Goal: Task Accomplishment & Management: Complete application form

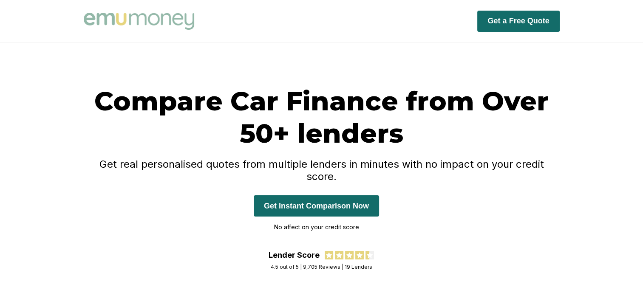
click at [357, 196] on button "Get Instant Comparison Now" at bounding box center [316, 206] width 125 height 21
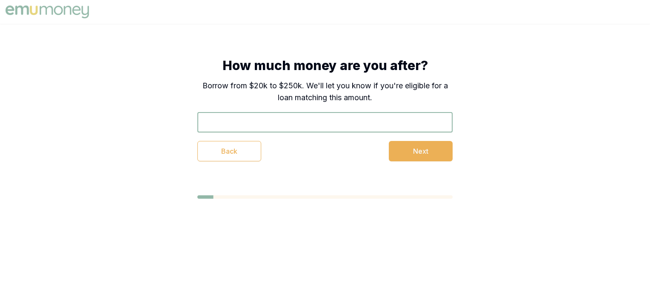
click at [298, 128] on input "text" at bounding box center [324, 122] width 255 height 20
type input "$24,755"
click at [420, 156] on button "Next" at bounding box center [421, 151] width 64 height 20
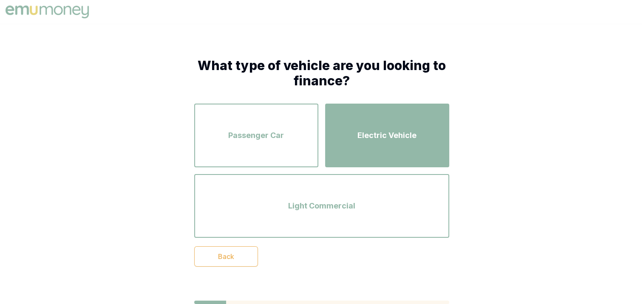
click at [371, 131] on span "Electric Vehicle" at bounding box center [387, 136] width 59 height 12
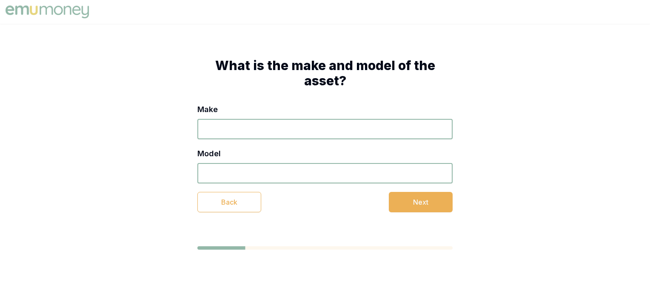
click at [318, 124] on input "Make" at bounding box center [324, 129] width 255 height 20
type input "Cupra"
type input "Born"
click at [409, 199] on button "Next" at bounding box center [421, 202] width 64 height 20
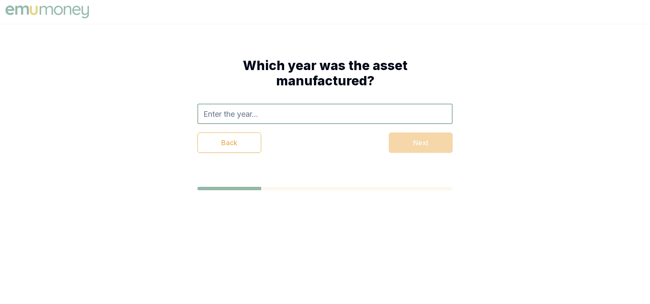
click at [292, 120] on input "text" at bounding box center [324, 114] width 255 height 20
type input "2023"
click at [405, 146] on div "Back Next" at bounding box center [324, 143] width 255 height 20
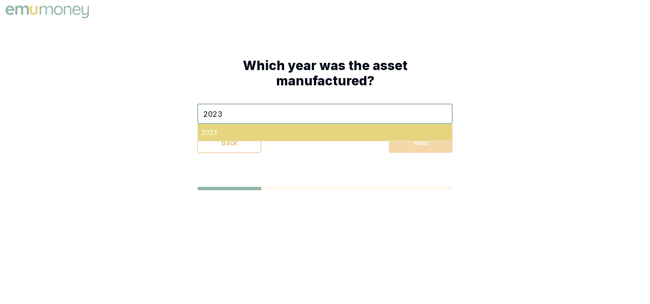
click at [301, 134] on div "2023" at bounding box center [325, 132] width 254 height 17
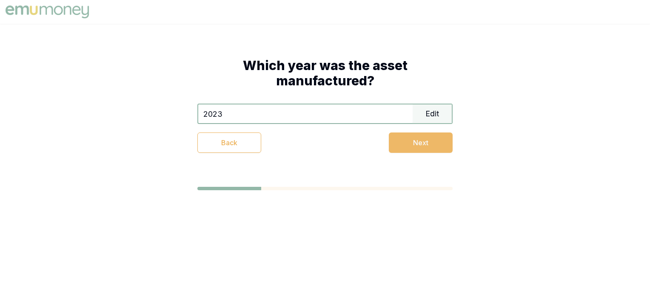
click at [406, 143] on button "Next" at bounding box center [421, 143] width 64 height 20
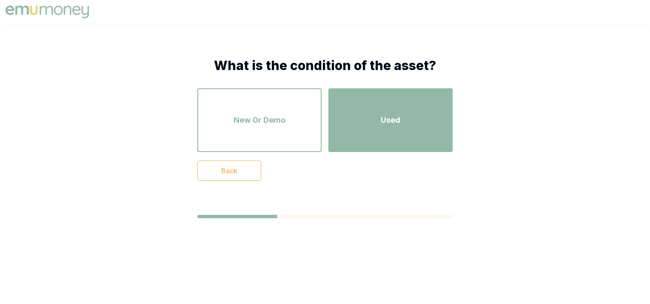
click at [398, 139] on div "Used" at bounding box center [390, 120] width 109 height 48
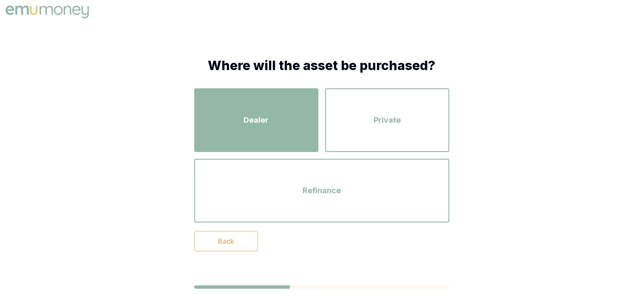
click at [278, 122] on div "Dealer" at bounding box center [256, 120] width 109 height 48
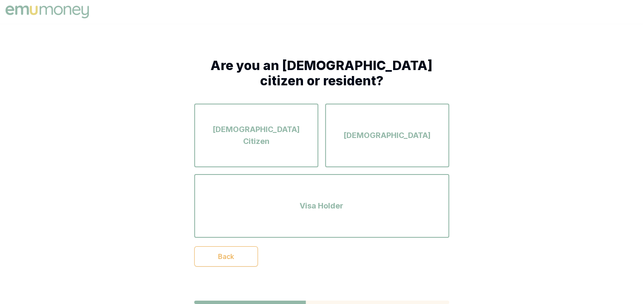
click at [278, 122] on div "Australian Citizen" at bounding box center [256, 135] width 109 height 48
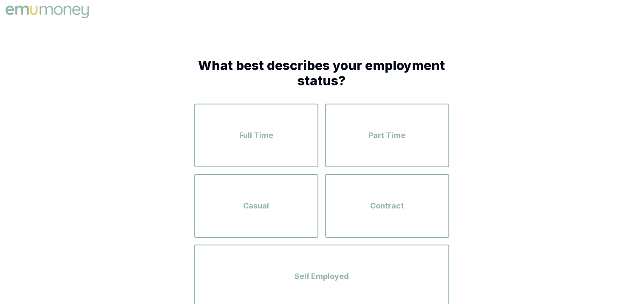
click at [278, 122] on div "Full Time" at bounding box center [256, 135] width 109 height 48
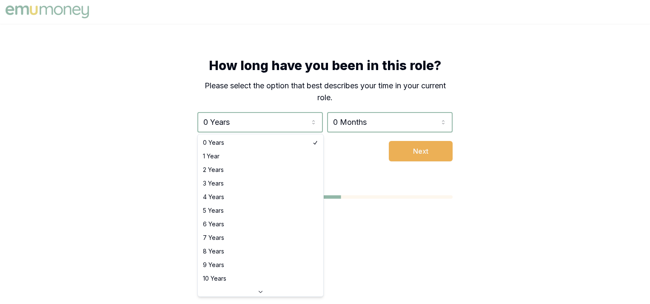
click at [278, 122] on html "How long have you been in this role? Please select the option that best describ…" at bounding box center [325, 152] width 650 height 304
select select "6"
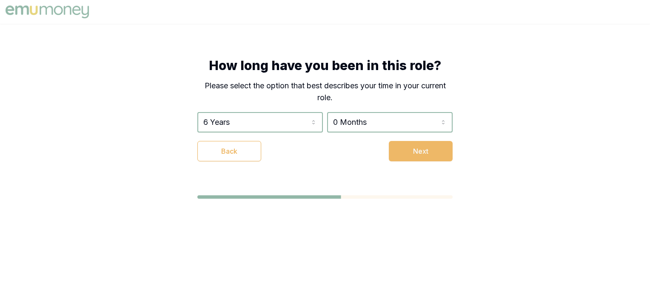
click at [430, 153] on button "Next" at bounding box center [421, 151] width 64 height 20
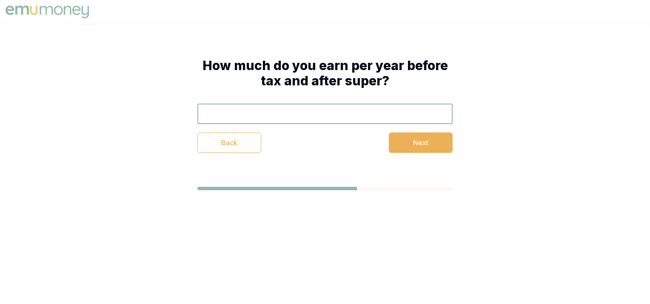
click at [345, 118] on input "text" at bounding box center [324, 114] width 255 height 20
type input "$173,000"
click at [396, 143] on button "Next" at bounding box center [421, 143] width 64 height 20
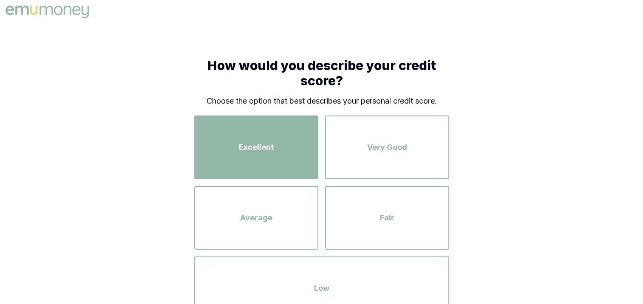
click at [308, 152] on div "Excellent" at bounding box center [256, 147] width 109 height 48
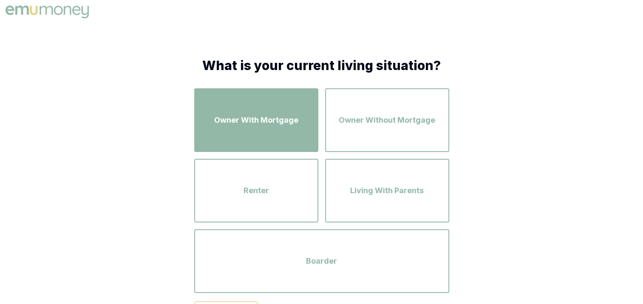
click at [301, 151] on button "Owner With Mortgage" at bounding box center [256, 120] width 124 height 64
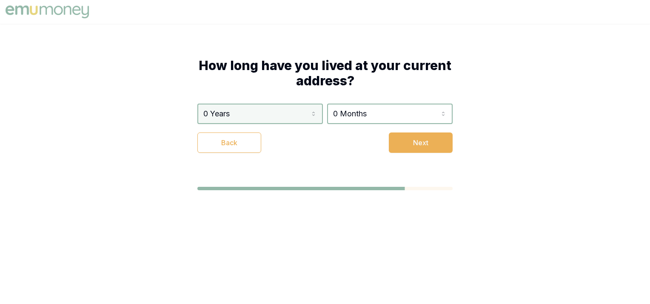
click at [256, 116] on html "How long have you lived at your current address? 0 Years 0 Years 1 Year 2 Years…" at bounding box center [325, 152] width 650 height 304
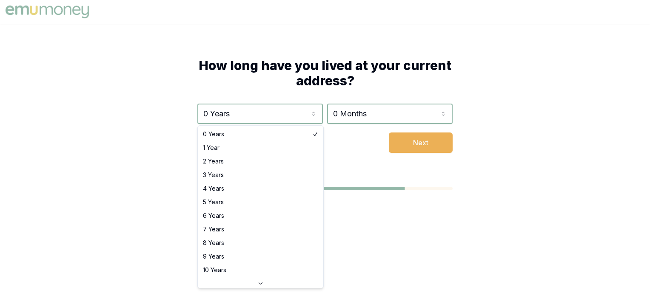
select select "5"
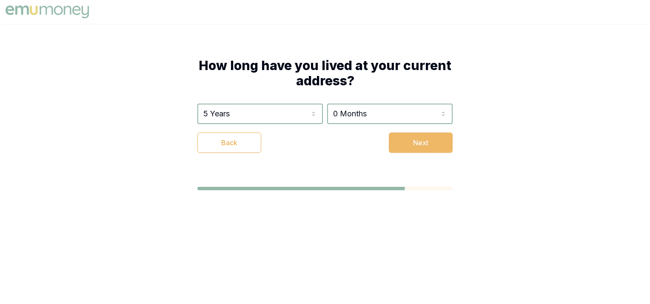
click at [429, 145] on button "Next" at bounding box center [421, 143] width 64 height 20
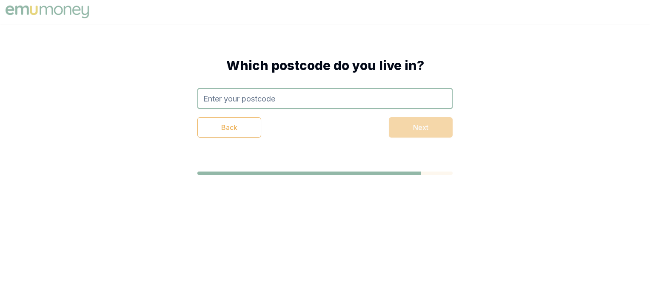
click at [328, 94] on input "text" at bounding box center [324, 98] width 255 height 20
type input "7302"
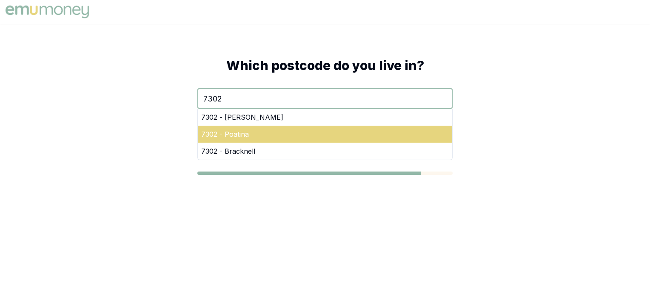
click at [417, 137] on div "7302 - Poatina" at bounding box center [325, 134] width 254 height 17
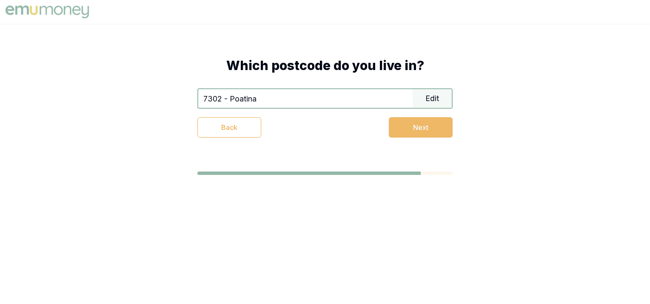
click at [430, 130] on button "Next" at bounding box center [421, 127] width 64 height 20
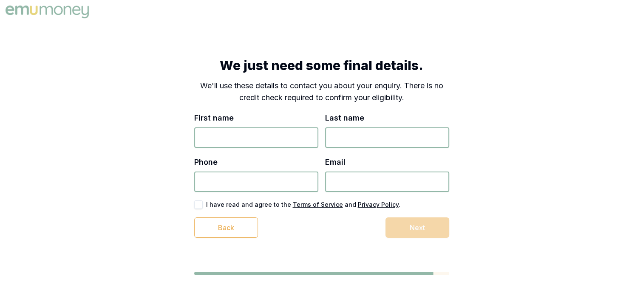
drag, startPoint x: 159, startPoint y: 3, endPoint x: 153, endPoint y: 36, distance: 33.8
click at [153, 36] on div "We just need some final details. We'll use these details to contact you about y…" at bounding box center [321, 167] width 643 height 286
